Goal: Task Accomplishment & Management: Complete application form

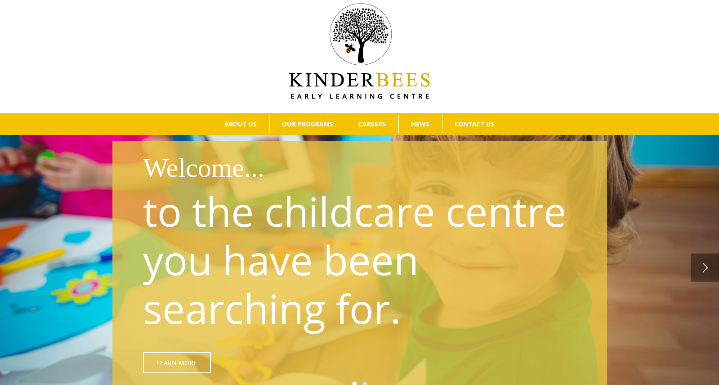
scroll to position [15, 0]
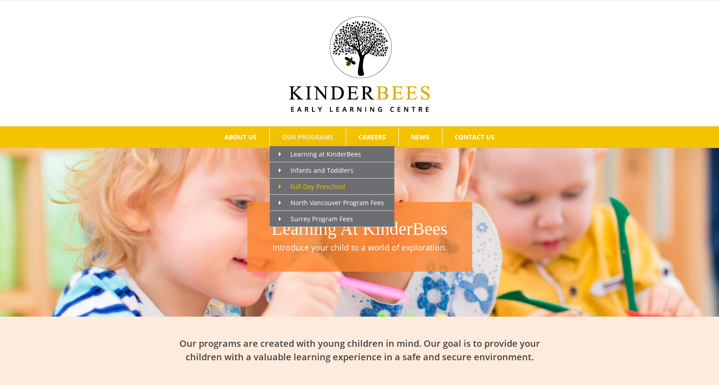
click at [282, 185] on span "Main Menu" at bounding box center [285, 186] width 12 height 9
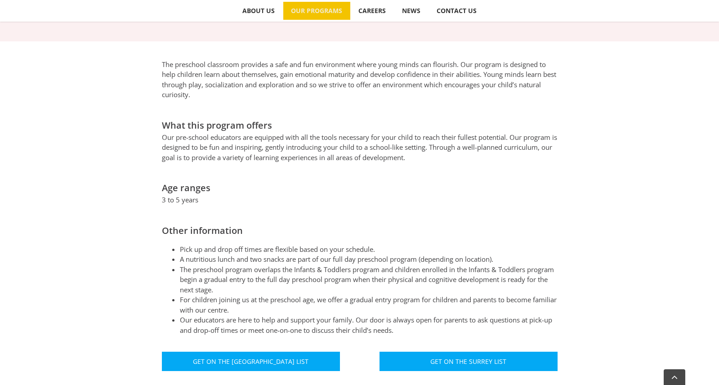
scroll to position [519, 0]
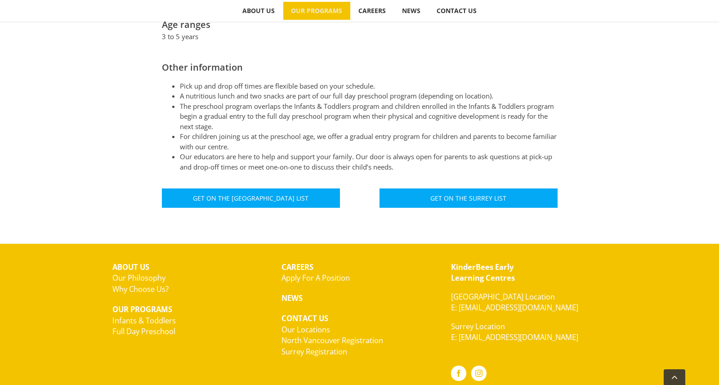
click at [332, 272] on link "Apply For A Position" at bounding box center [315, 277] width 68 height 10
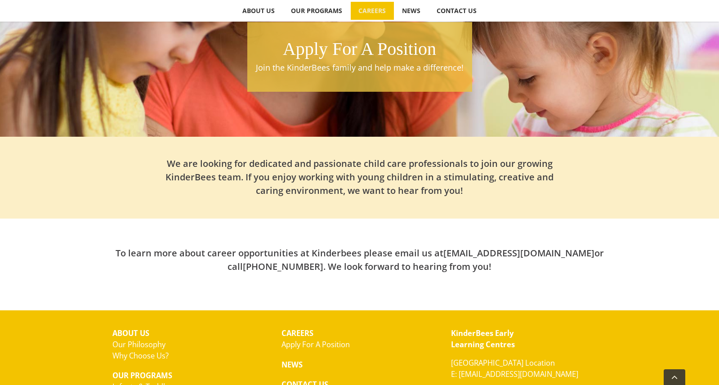
scroll to position [252, 0]
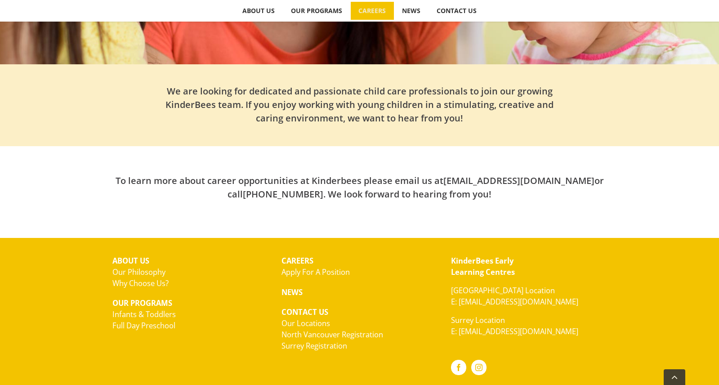
click at [321, 267] on link "Apply For A Position" at bounding box center [315, 272] width 68 height 10
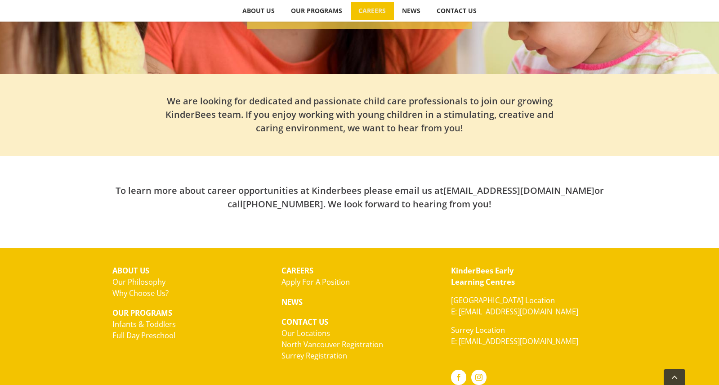
scroll to position [178, 0]
